Goal: Information Seeking & Learning: Learn about a topic

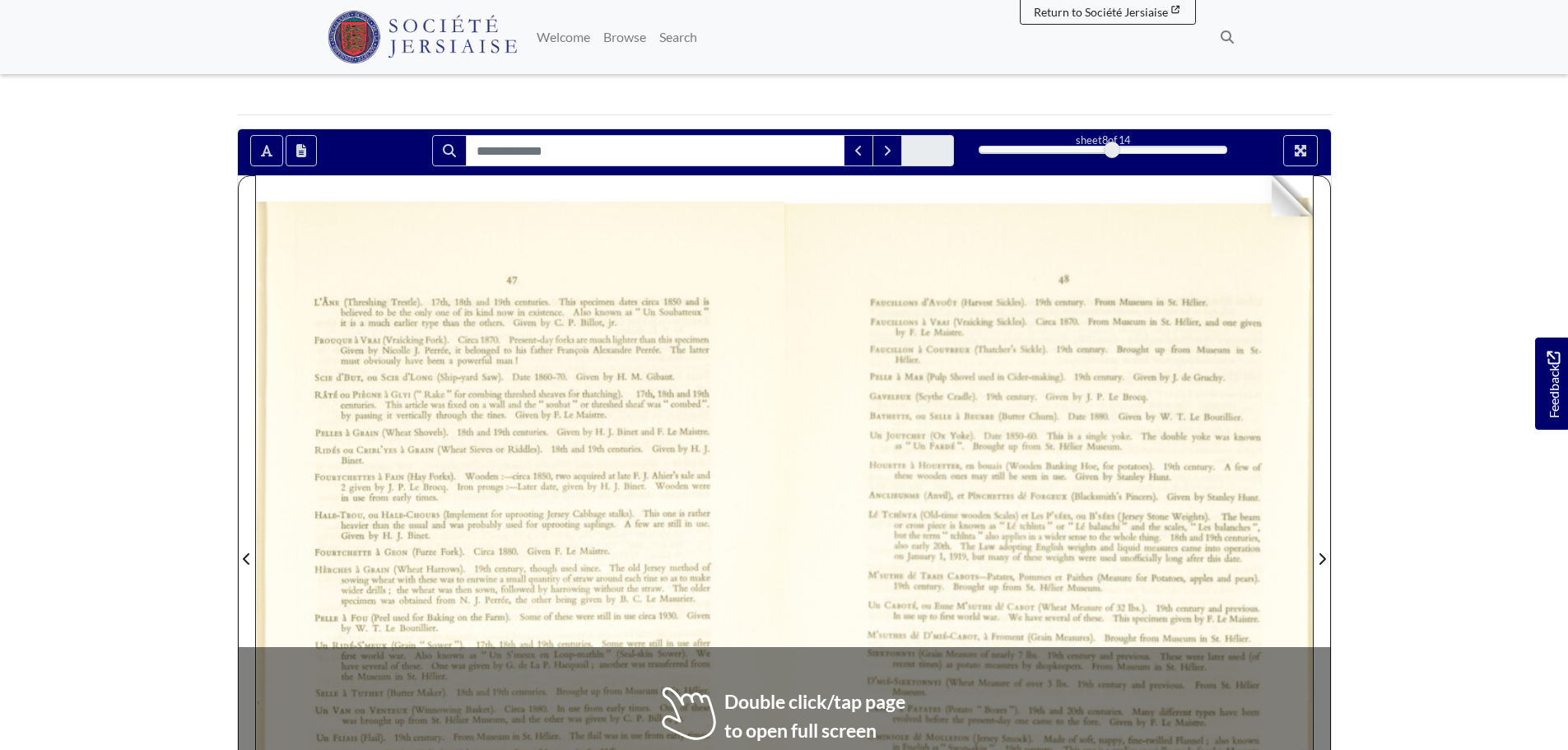
scroll to position [247, 0]
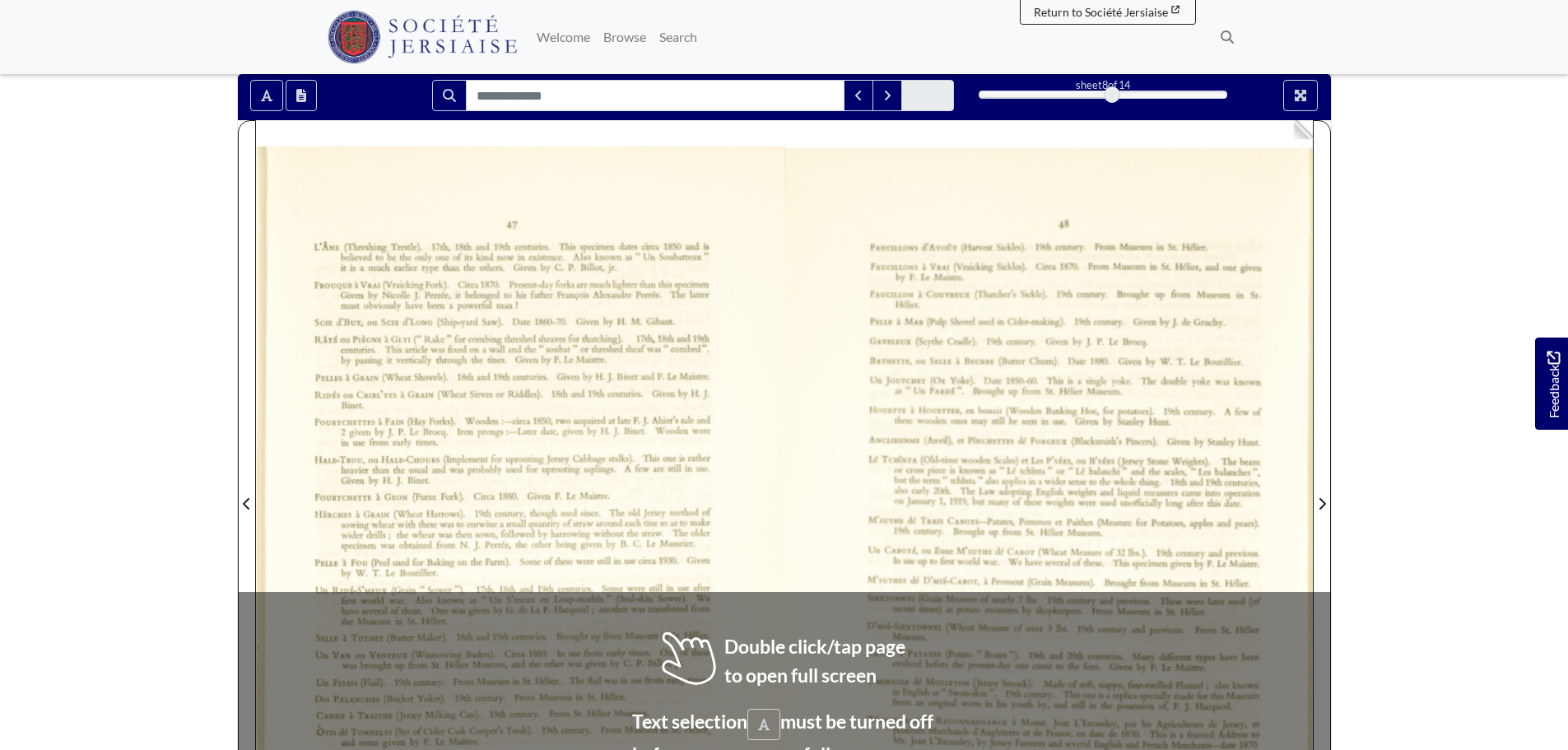
click at [949, 438] on img at bounding box center [1048, 494] width 529 height 747
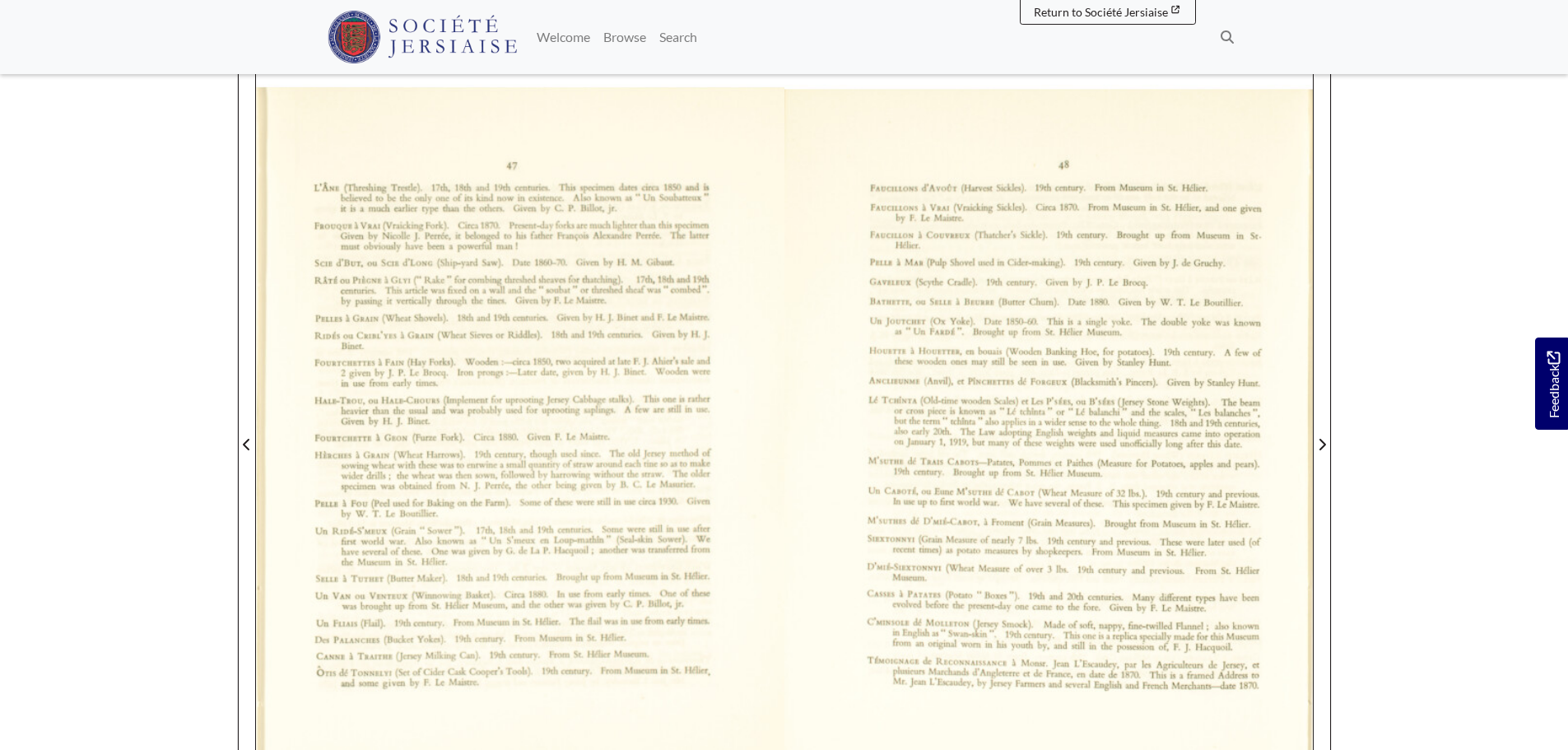
scroll to position [329, 0]
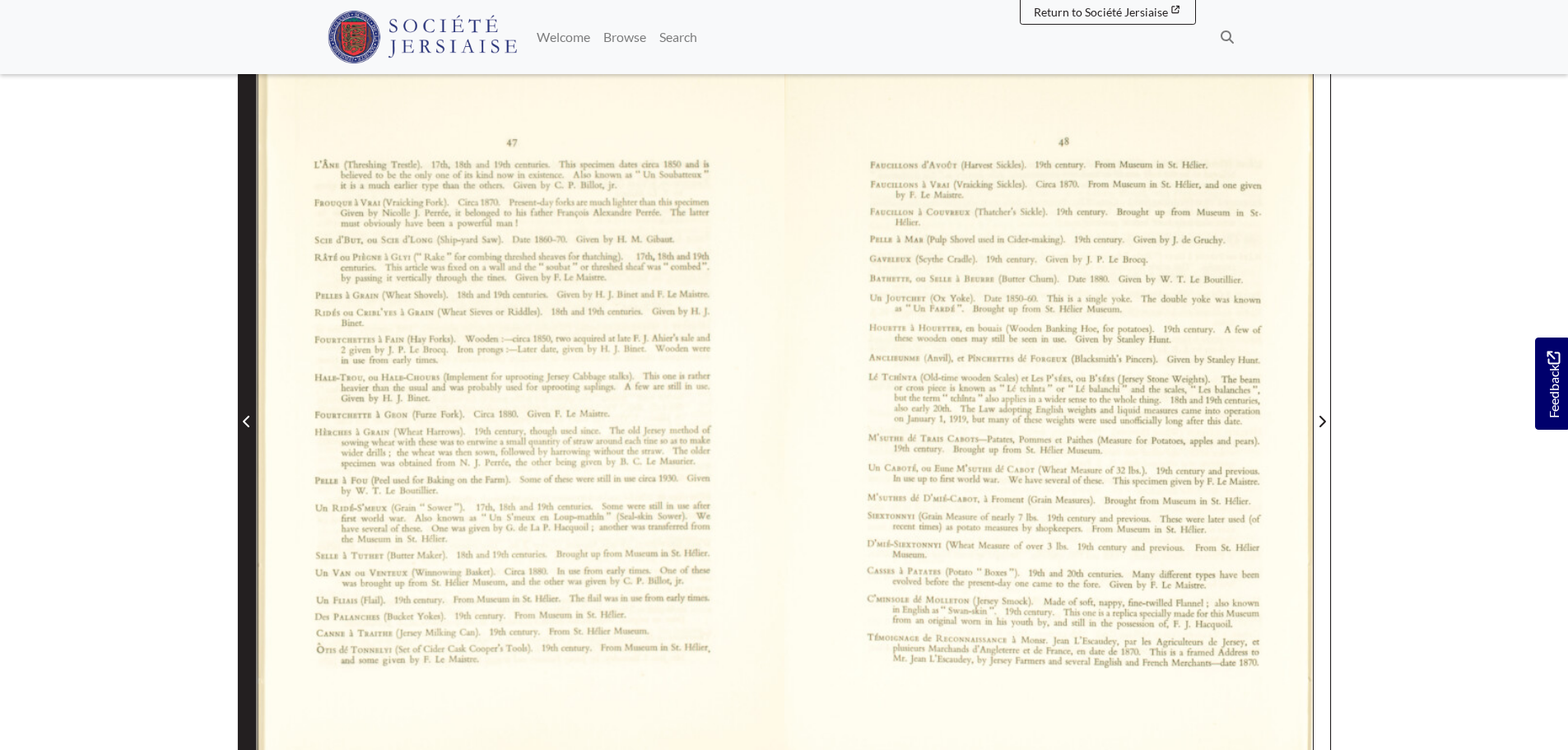
click at [246, 467] on span "Previous Page" at bounding box center [247, 411] width 16 height 745
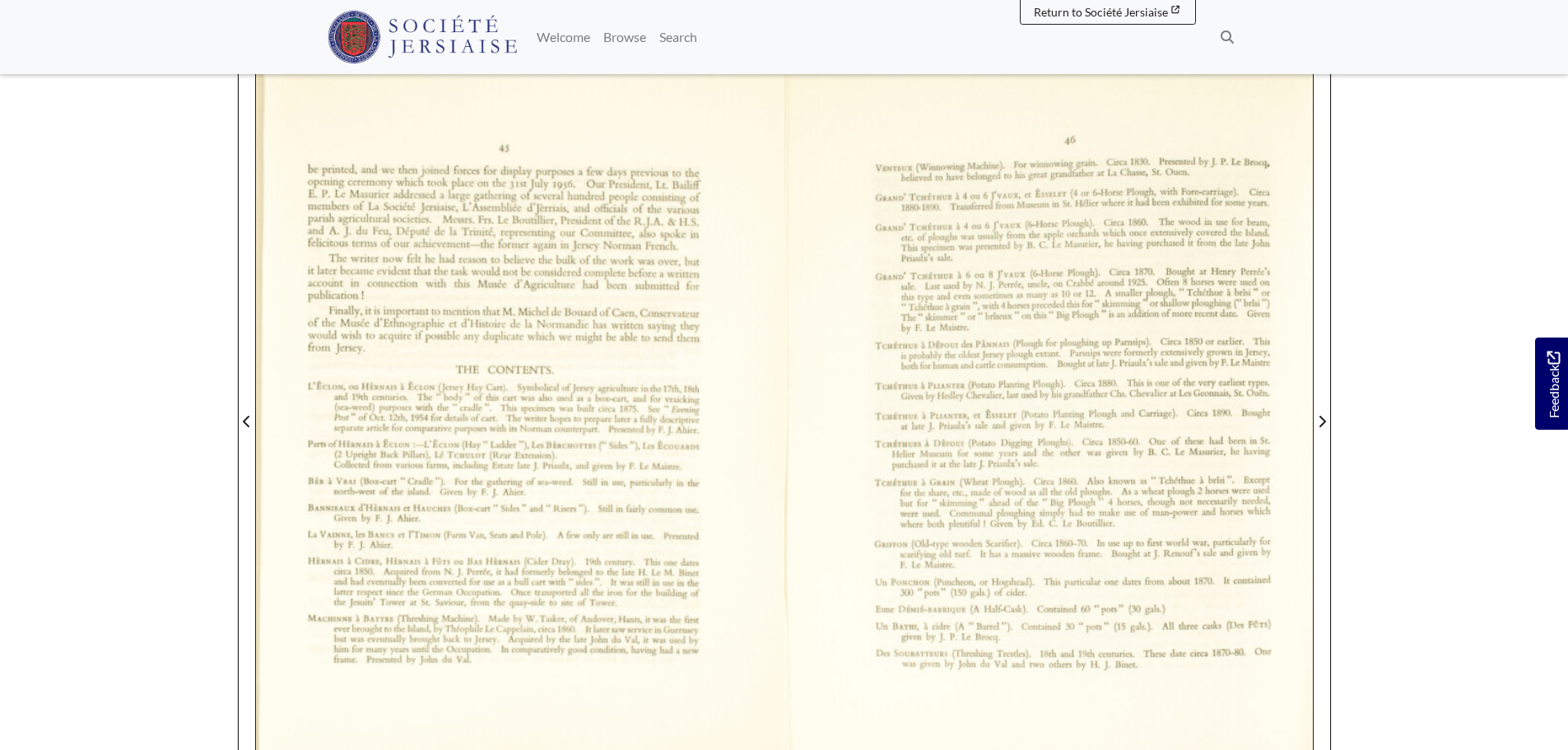
click at [512, 416] on div at bounding box center [521, 412] width 529 height 747
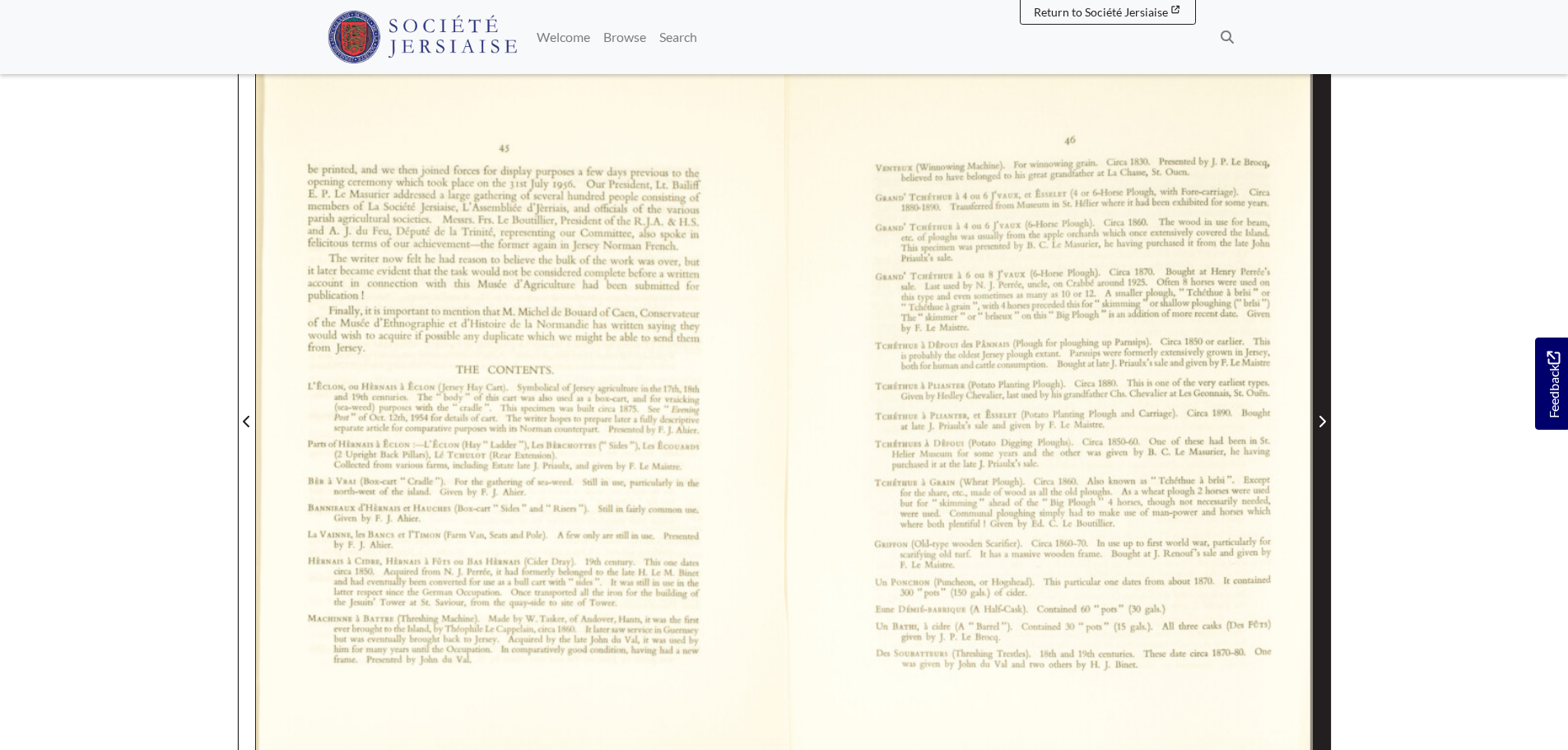
click at [1317, 508] on span "Next Page" at bounding box center [1322, 411] width 16 height 745
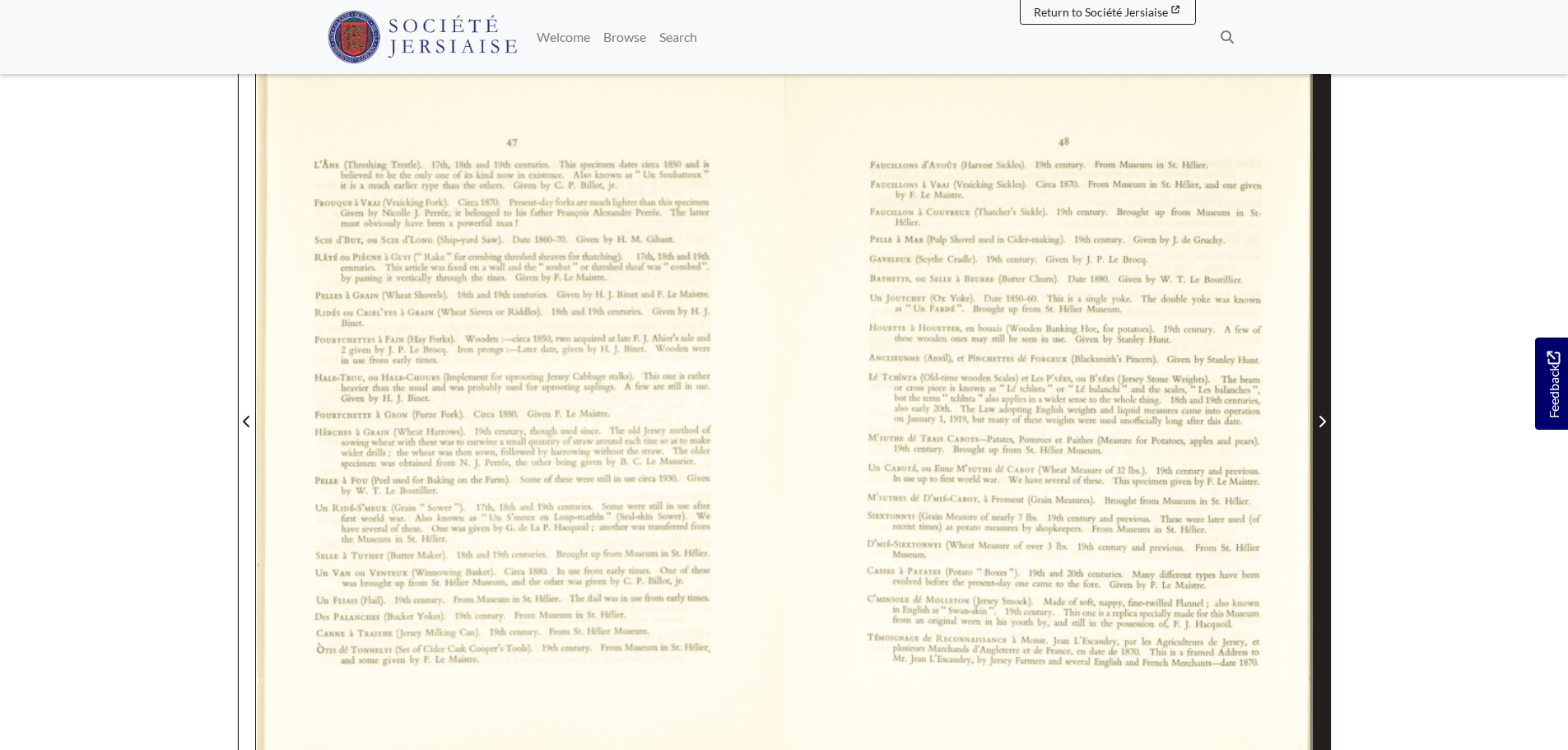
click at [1316, 508] on span "Next Page" at bounding box center [1322, 411] width 16 height 745
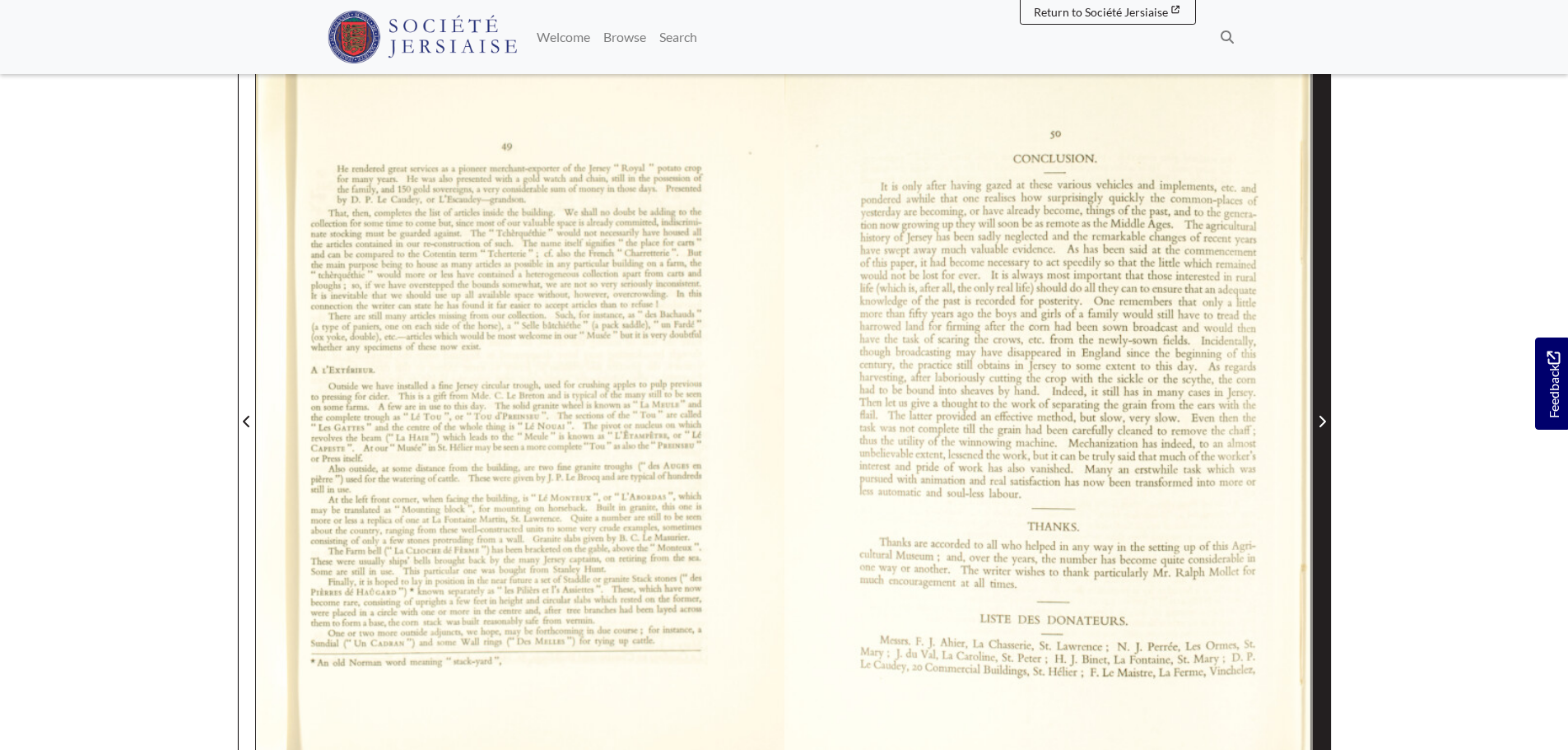
click at [1316, 508] on span "Next Page" at bounding box center [1322, 411] width 16 height 745
